Goal: Information Seeking & Learning: Learn about a topic

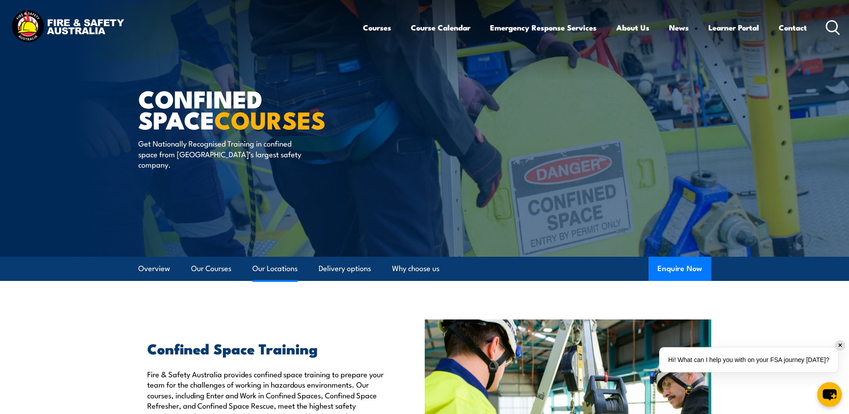
click at [282, 263] on link "Our Locations" at bounding box center [275, 269] width 45 height 24
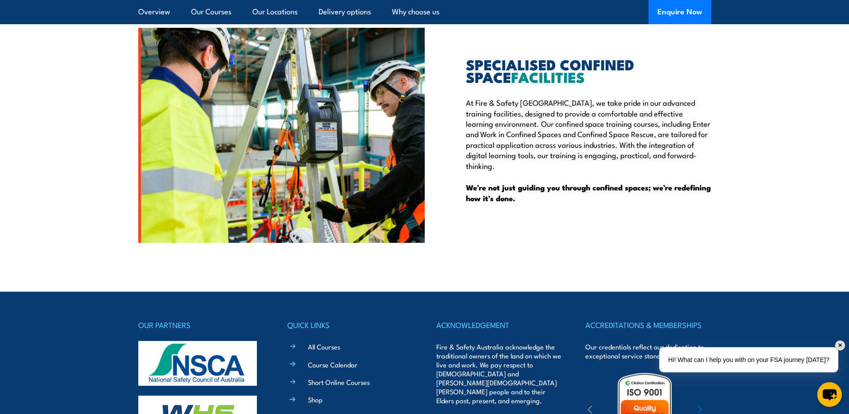
scroll to position [2165, 0]
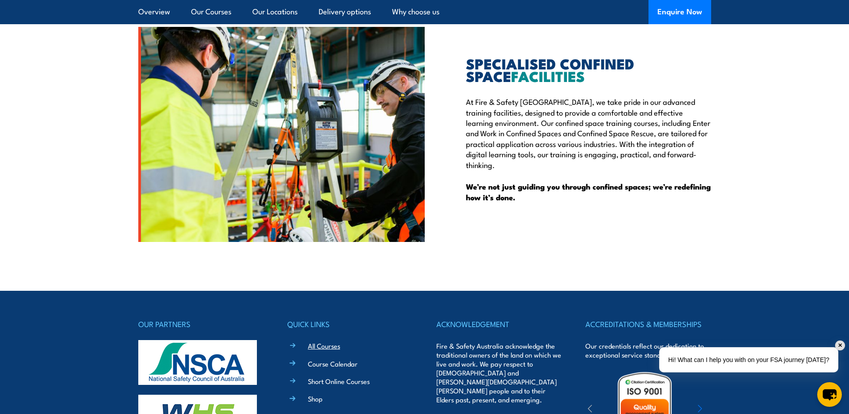
click at [328, 346] on link "All Courses" at bounding box center [324, 345] width 32 height 9
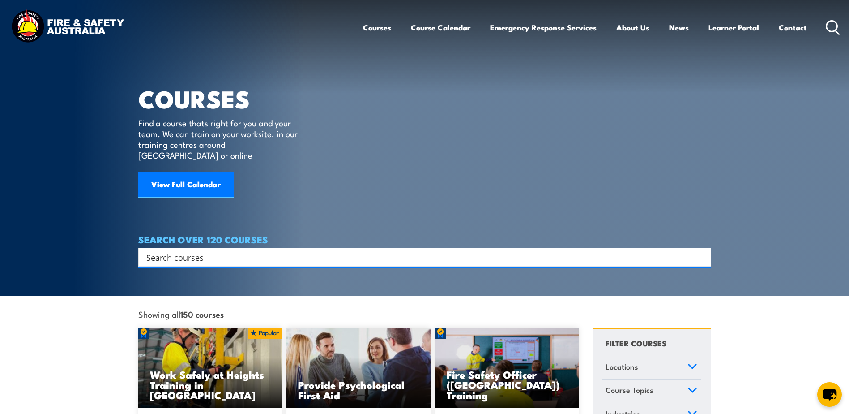
click at [146, 250] on input "Search input" at bounding box center [418, 256] width 545 height 13
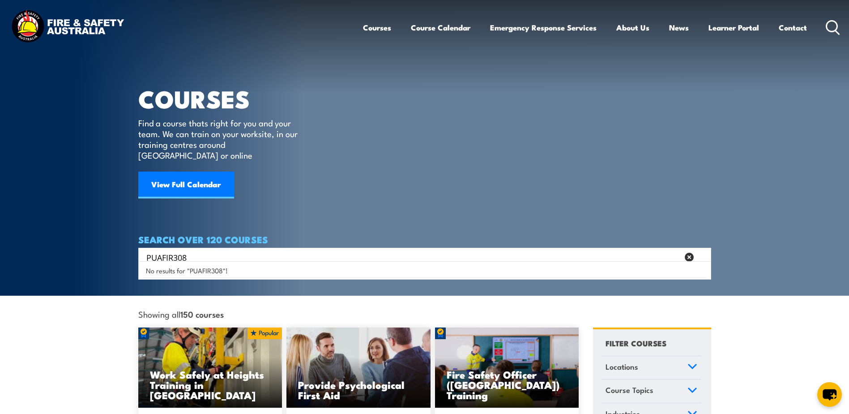
type input "PUAFIR308"
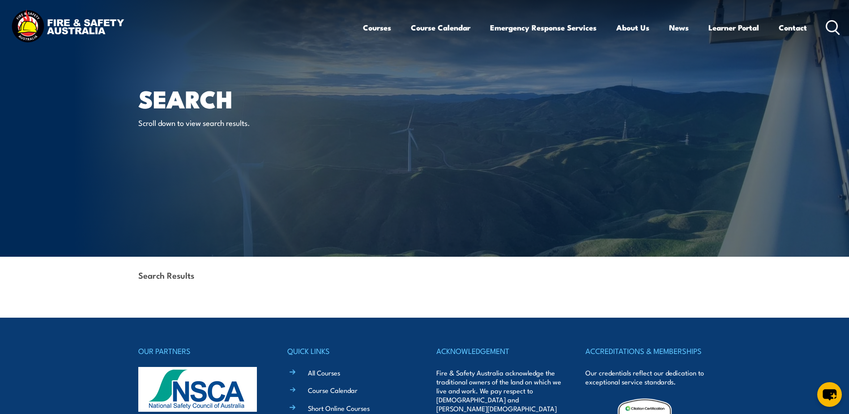
click at [168, 98] on h1 "Search" at bounding box center [248, 98] width 221 height 21
click at [189, 124] on p "Scroll down to view search results." at bounding box center [219, 122] width 163 height 10
click at [147, 276] on strong "Search Results" at bounding box center [166, 275] width 56 height 12
drag, startPoint x: 147, startPoint y: 275, endPoint x: 223, endPoint y: 273, distance: 75.7
click at [223, 273] on div "Search Results" at bounding box center [424, 276] width 573 height 39
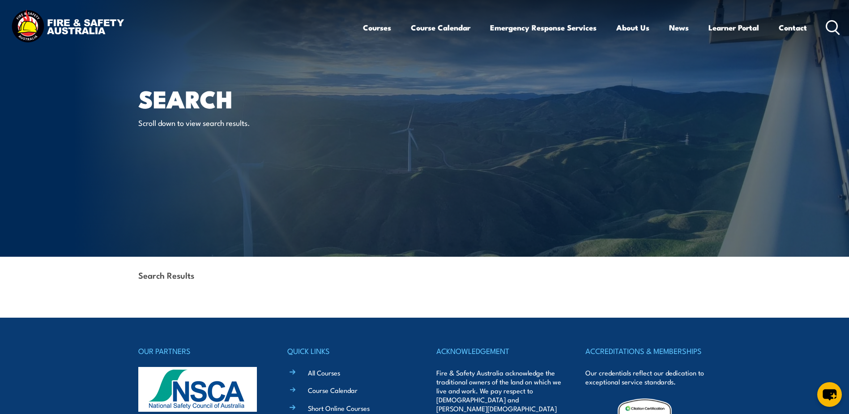
click at [191, 270] on strong "Search Results" at bounding box center [166, 275] width 56 height 12
click at [789, 28] on link "Contact" at bounding box center [793, 28] width 28 height 24
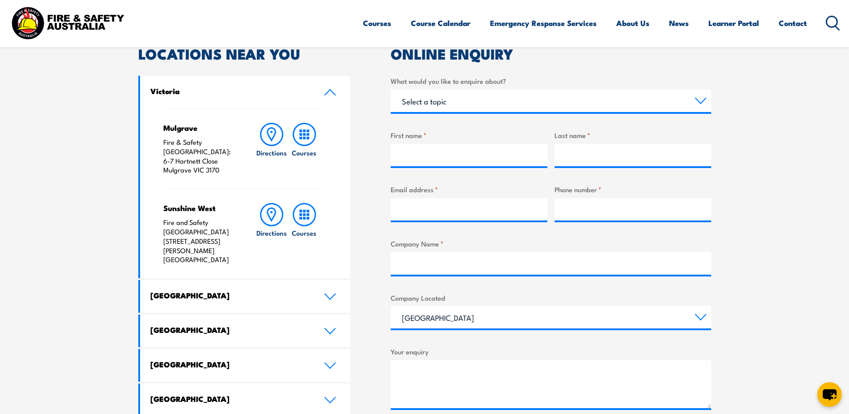
scroll to position [313, 0]
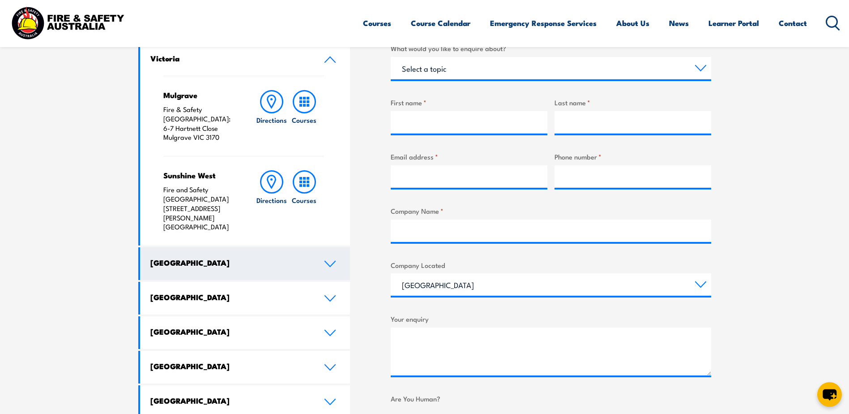
click at [332, 260] on icon at bounding box center [330, 263] width 12 height 7
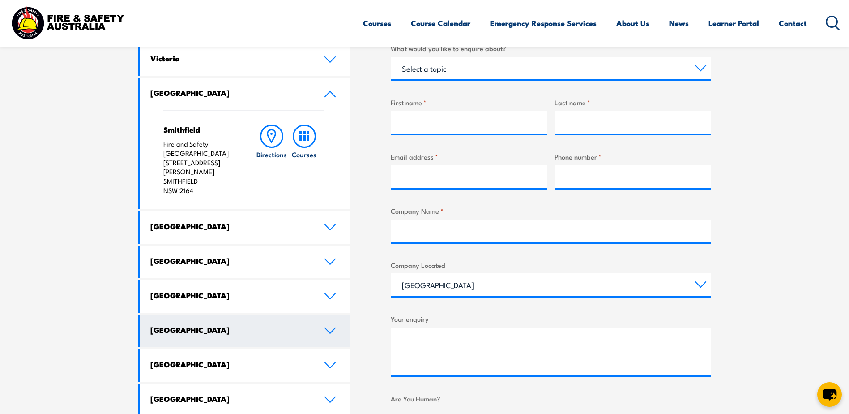
click at [326, 327] on icon at bounding box center [330, 330] width 12 height 7
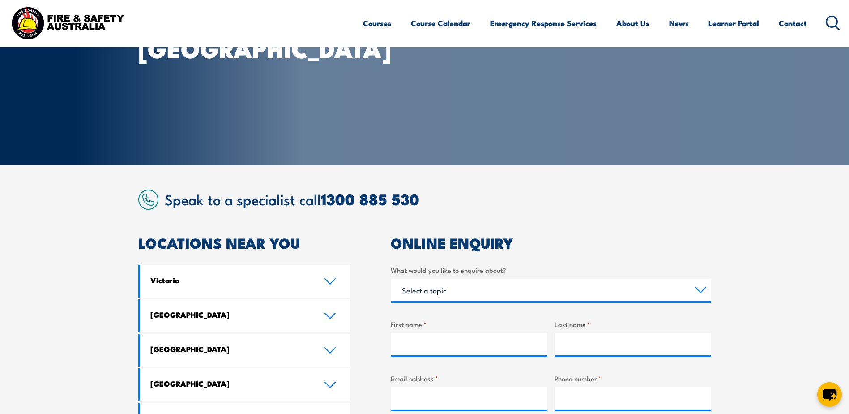
scroll to position [90, 0]
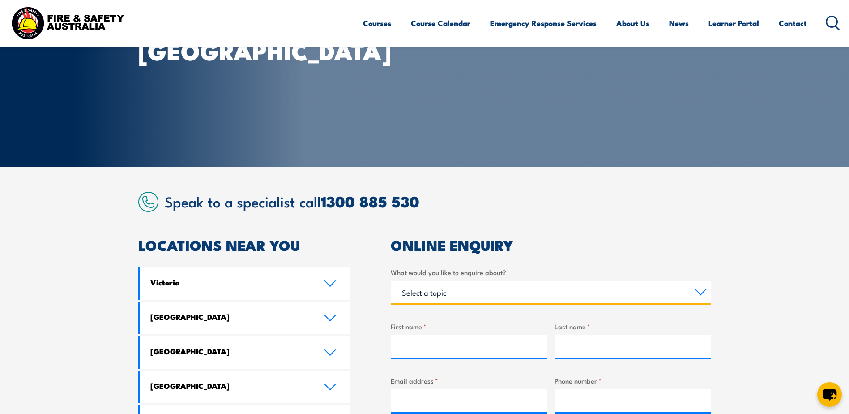
click at [701, 290] on select "Select a topic Training Emergency Response Services General Enquiry" at bounding box center [551, 292] width 321 height 22
select select "Training"
click at [391, 281] on select "Select a topic Training Emergency Response Services General Enquiry" at bounding box center [551, 292] width 321 height 22
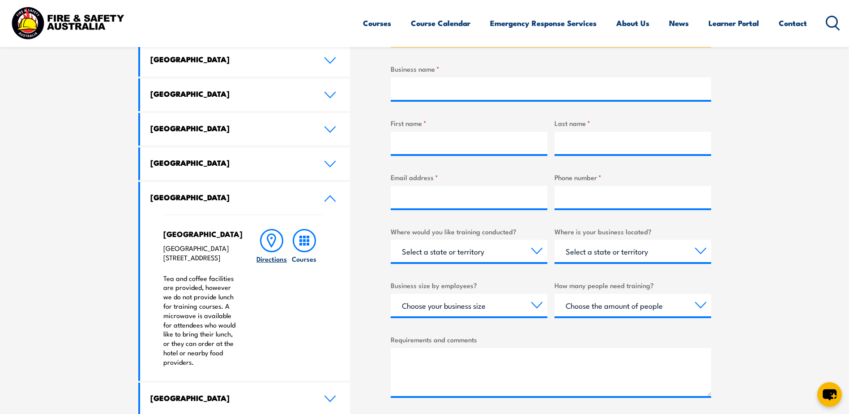
scroll to position [313, 0]
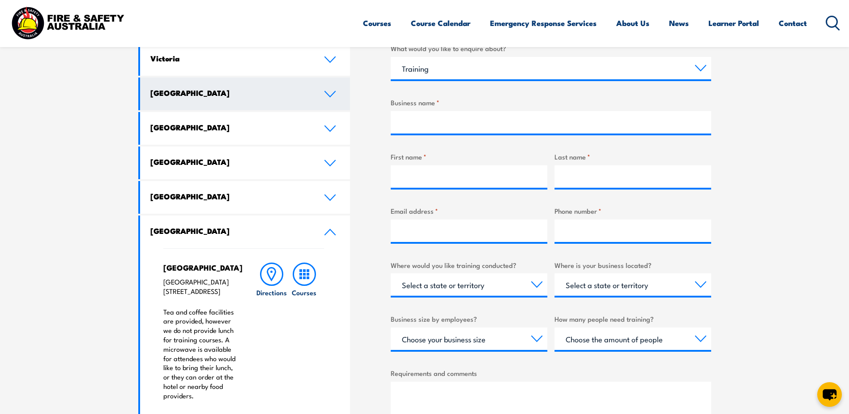
click at [330, 92] on icon at bounding box center [330, 93] width 12 height 7
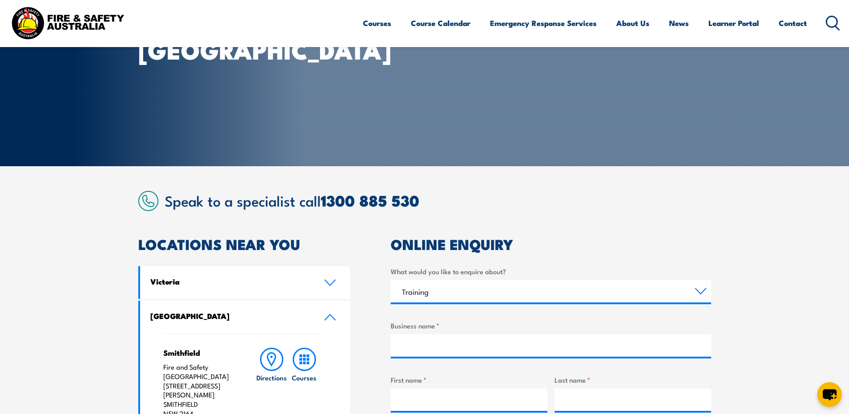
scroll to position [45, 0]
